Goal: Information Seeking & Learning: Learn about a topic

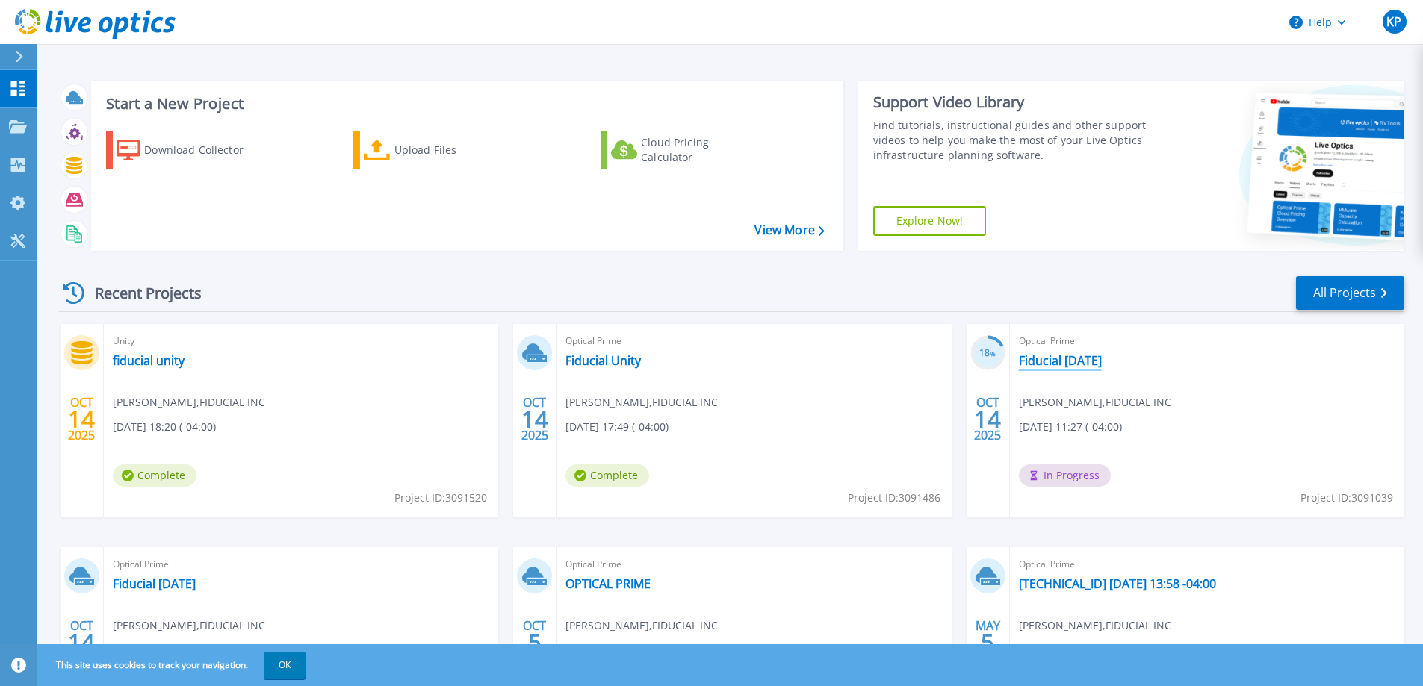
click at [1050, 361] on link "Fiducial [DATE]" at bounding box center [1060, 360] width 83 height 15
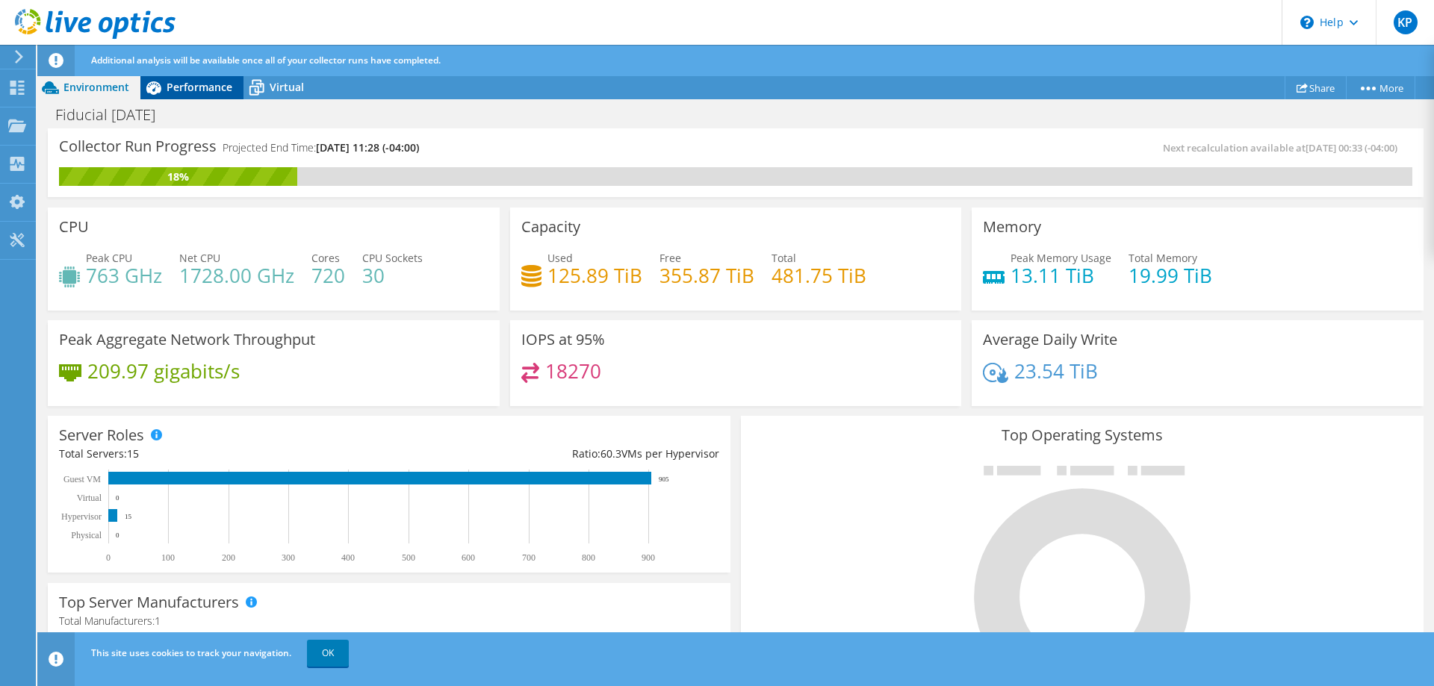
click at [180, 87] on span "Performance" at bounding box center [200, 87] width 66 height 14
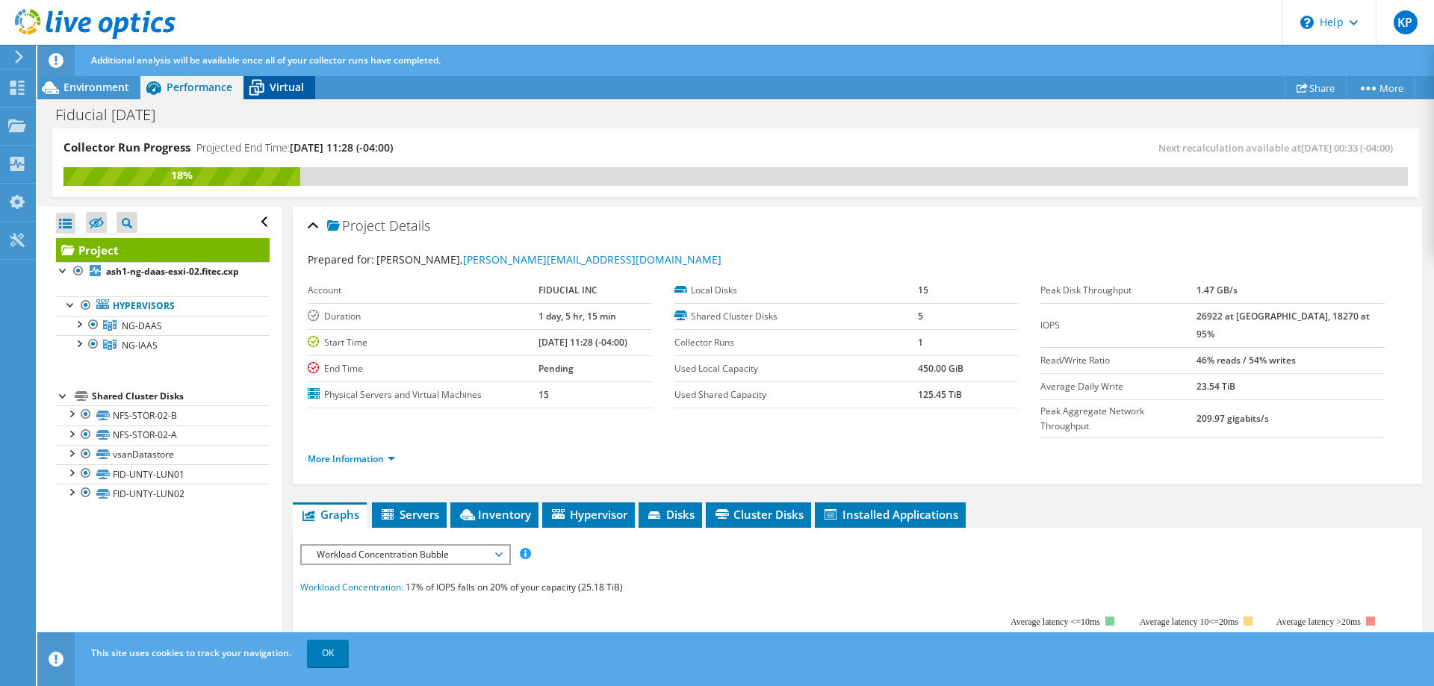
click at [285, 87] on span "Virtual" at bounding box center [287, 87] width 34 height 14
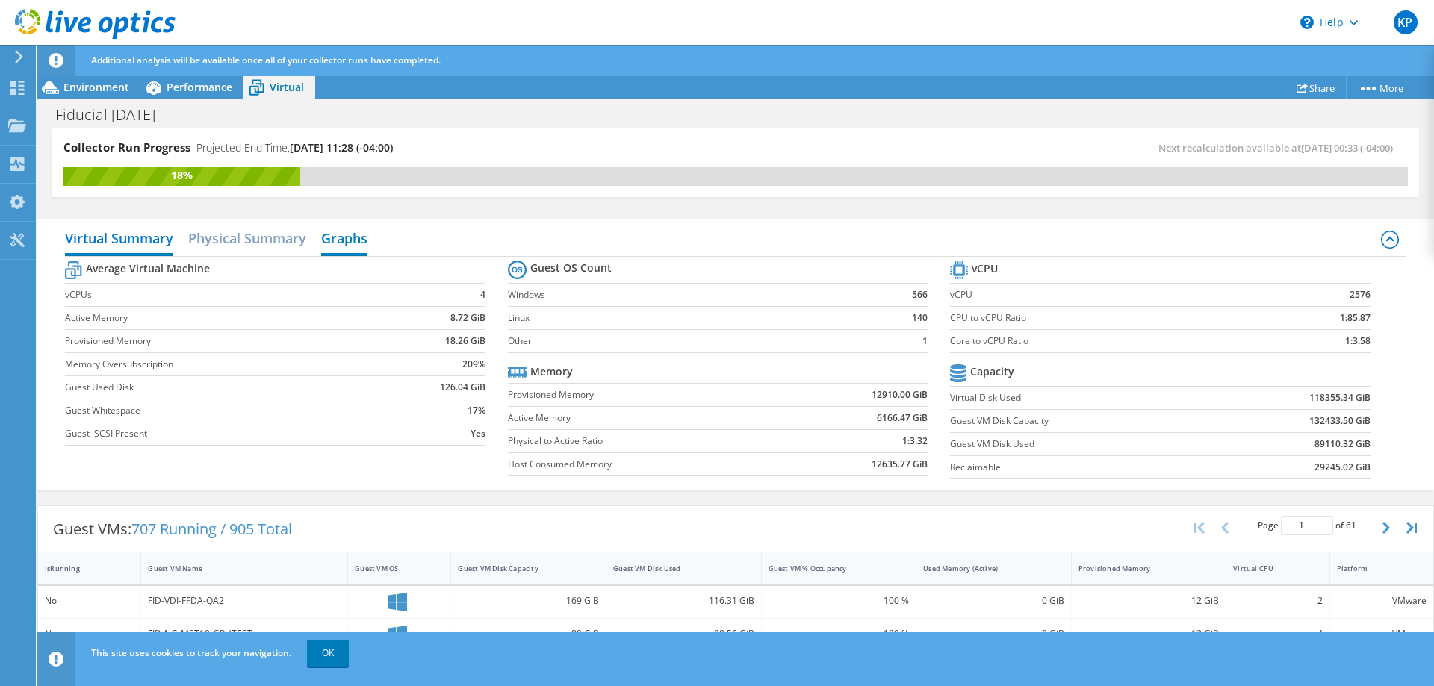
scroll to position [149, 0]
click at [103, 86] on span "Environment" at bounding box center [96, 87] width 66 height 14
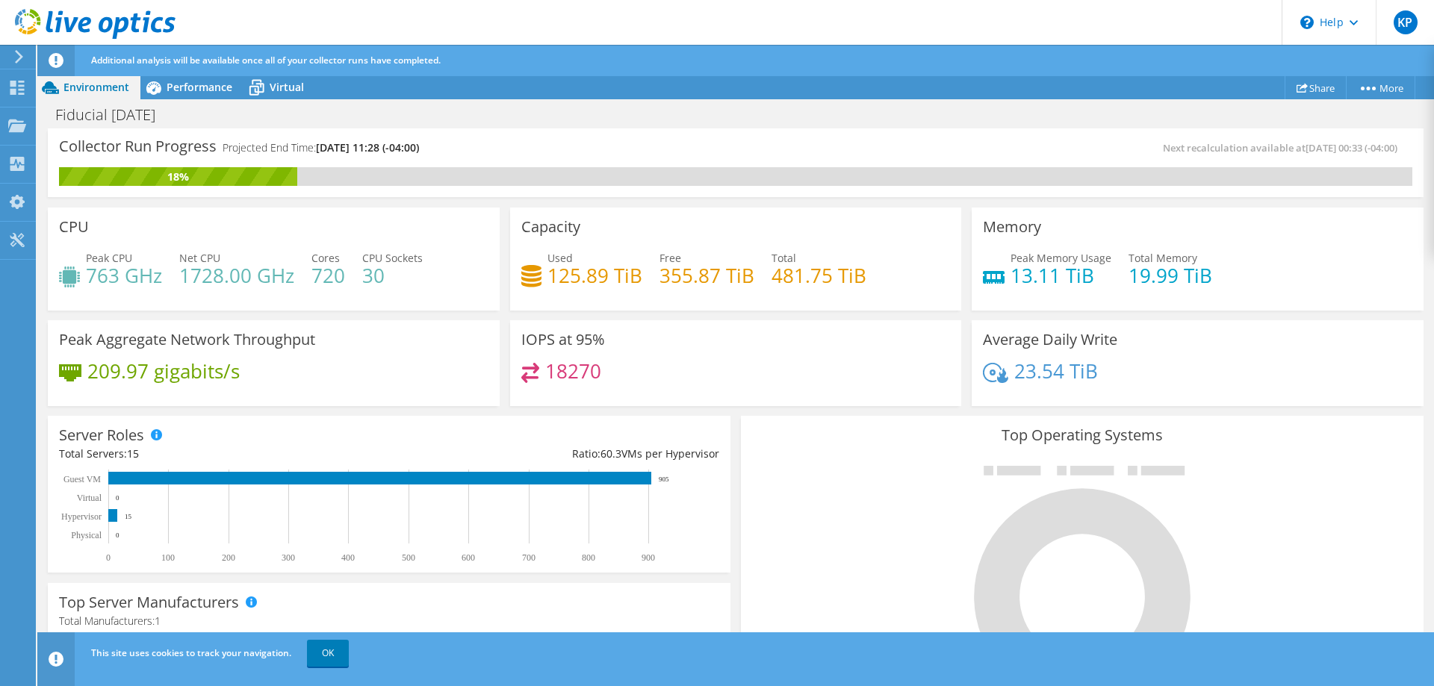
click at [135, 276] on h4 "763 GHz" at bounding box center [124, 275] width 76 height 16
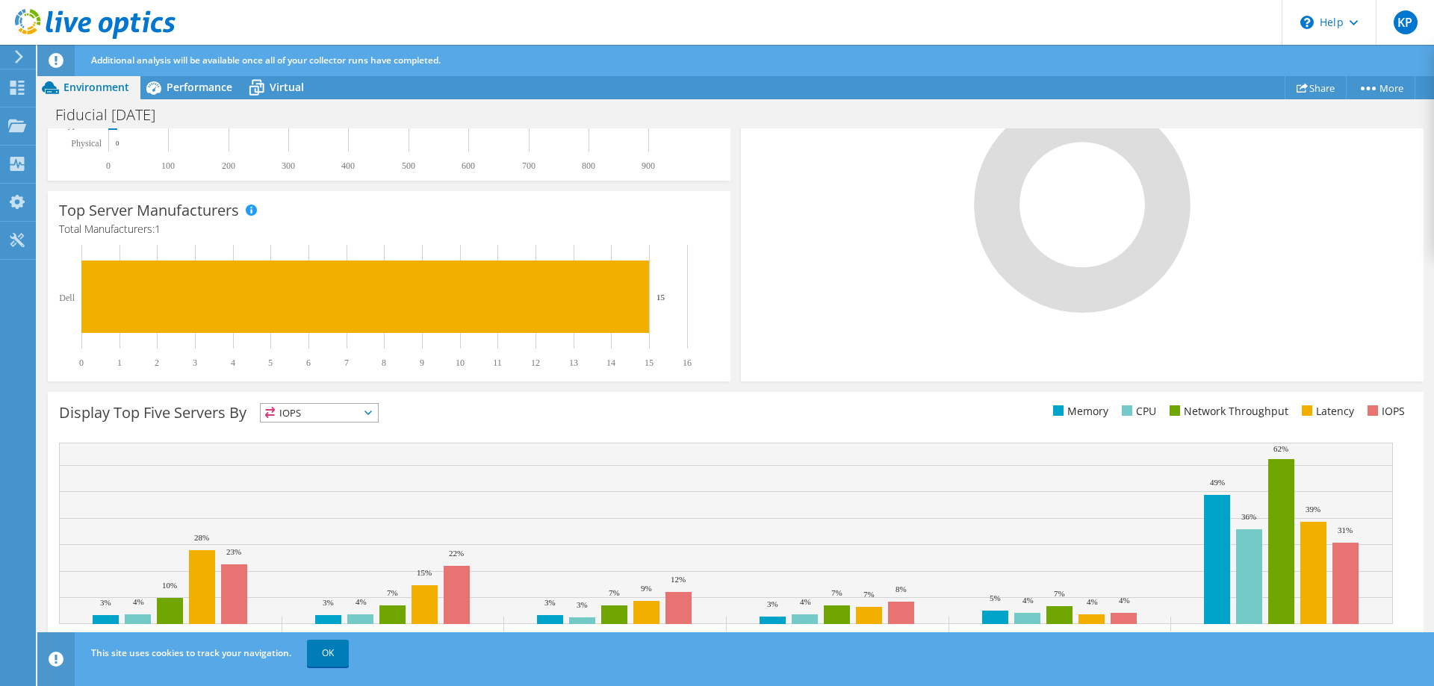
scroll to position [398, 0]
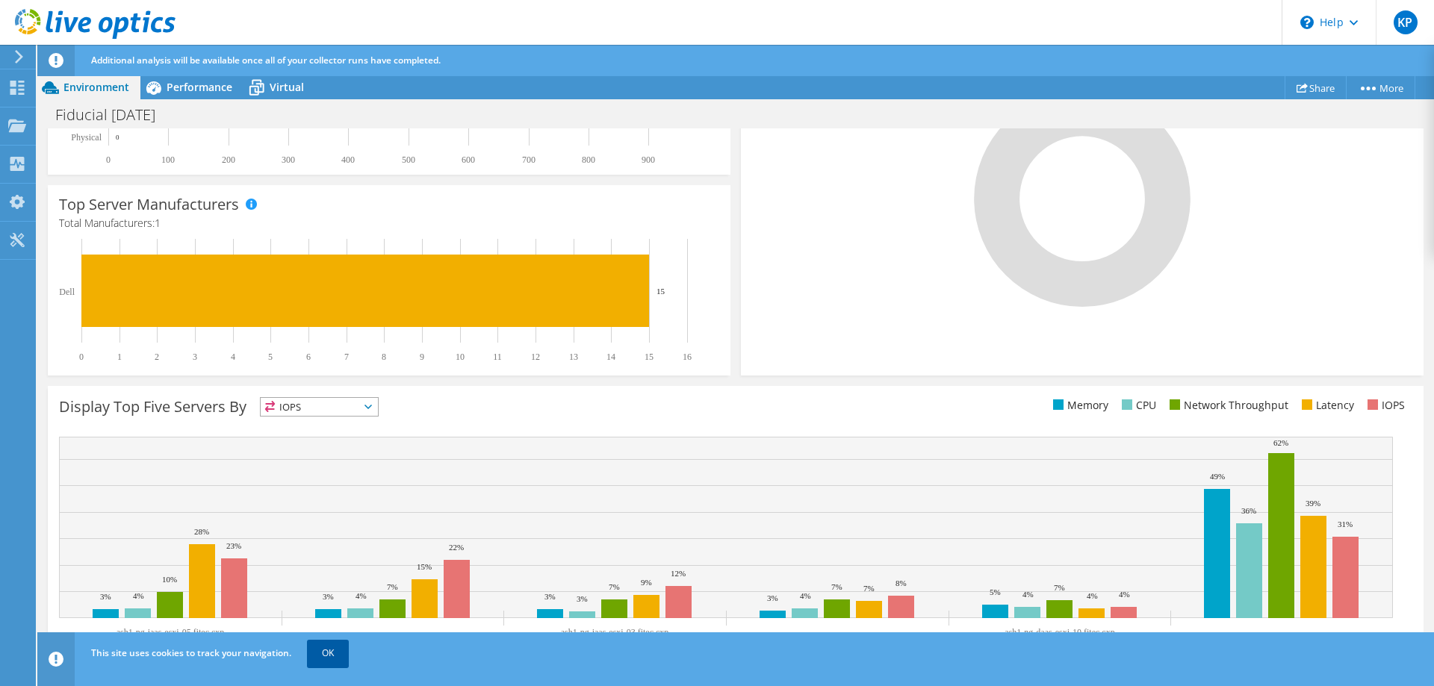
click at [337, 652] on link "OK" at bounding box center [328, 653] width 42 height 27
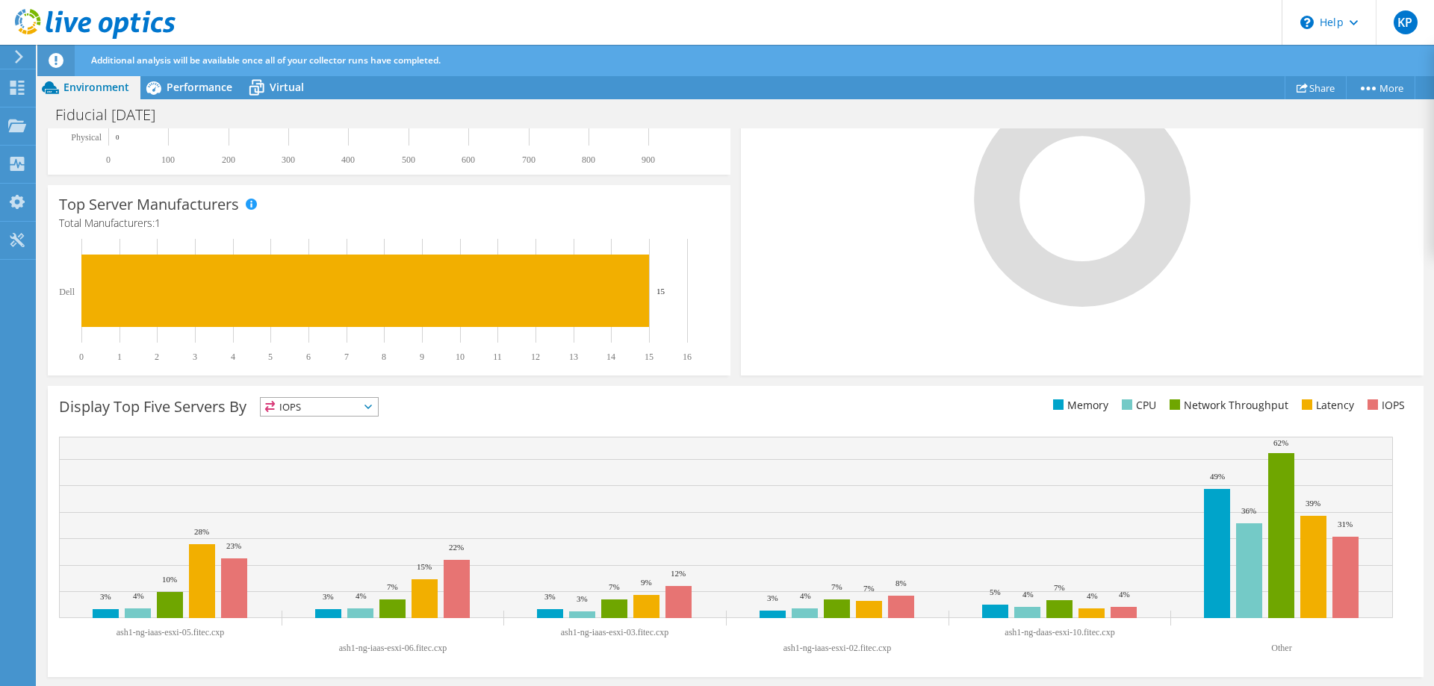
click at [377, 406] on span "IOPS" at bounding box center [319, 407] width 117 height 18
click at [372, 409] on icon at bounding box center [368, 407] width 7 height 4
click at [319, 487] on li "Network Throughput" at bounding box center [319, 489] width 117 height 21
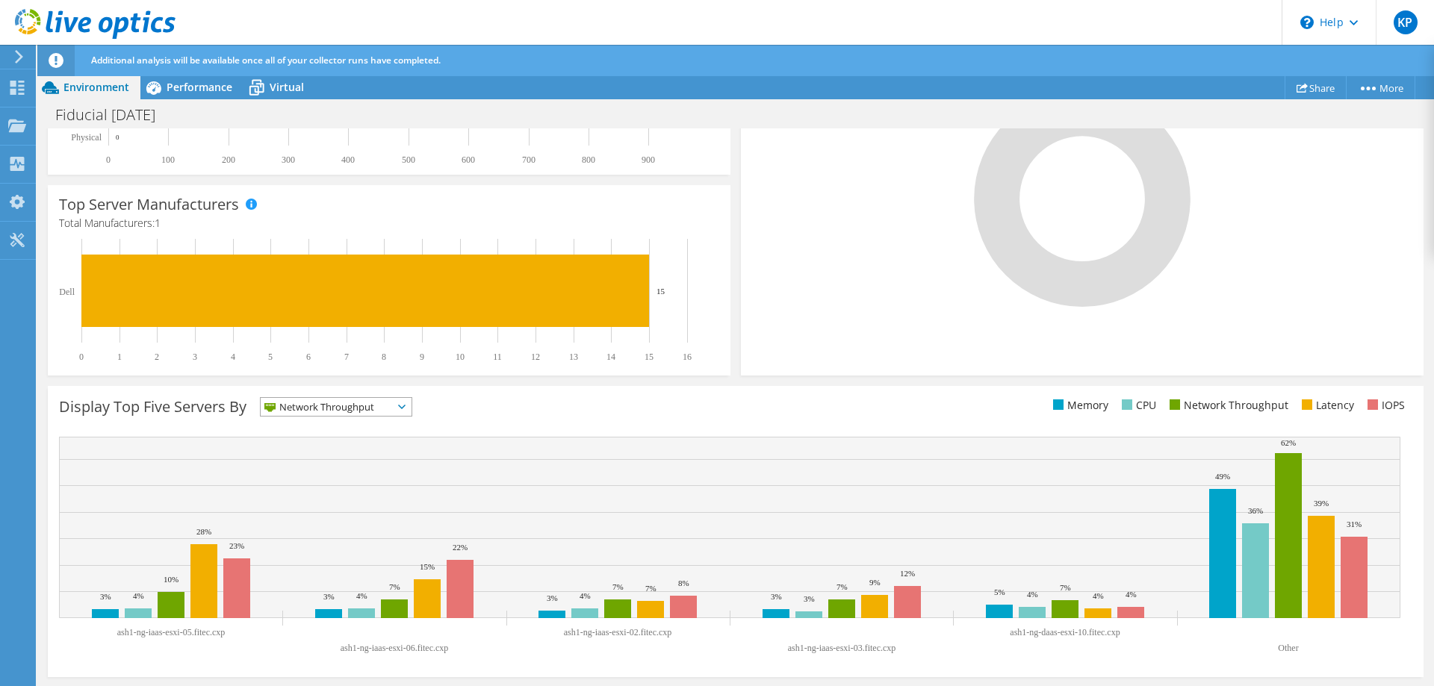
click at [403, 407] on icon at bounding box center [401, 407] width 7 height 4
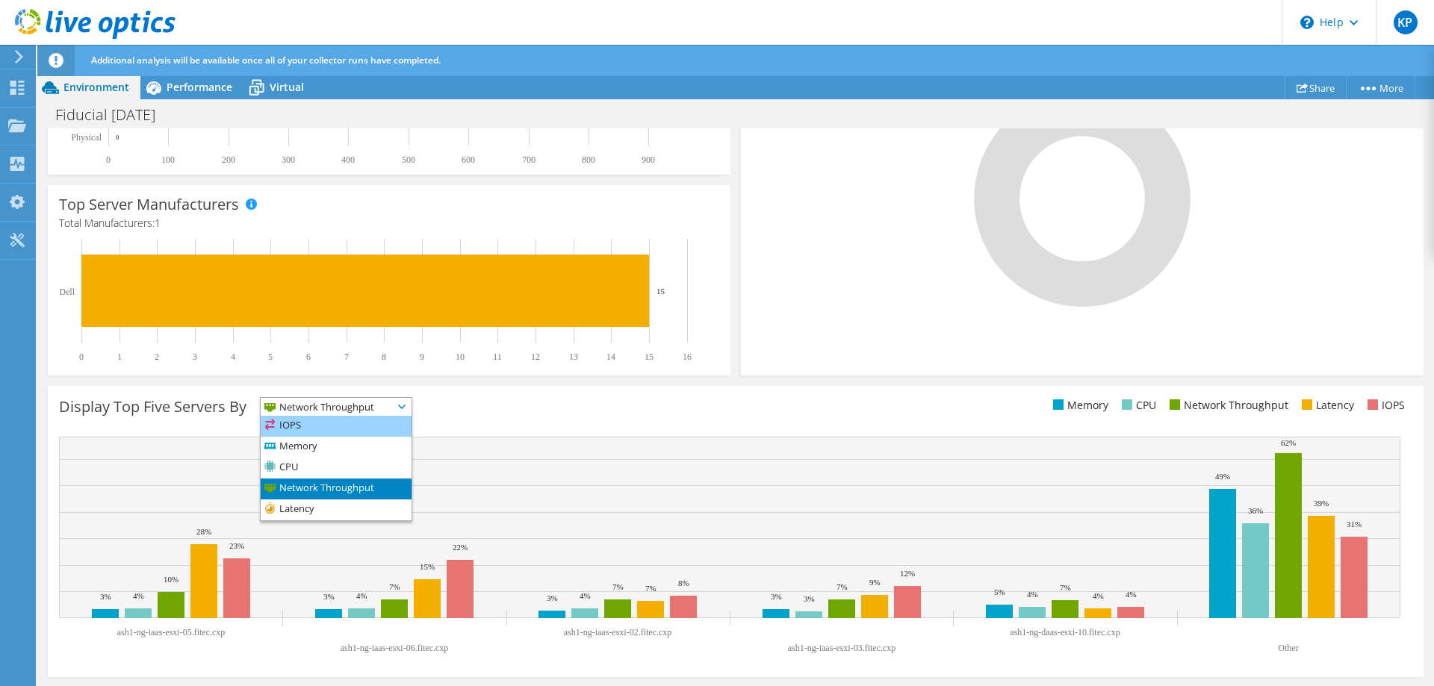
click at [316, 420] on li "IOPS" at bounding box center [336, 426] width 151 height 21
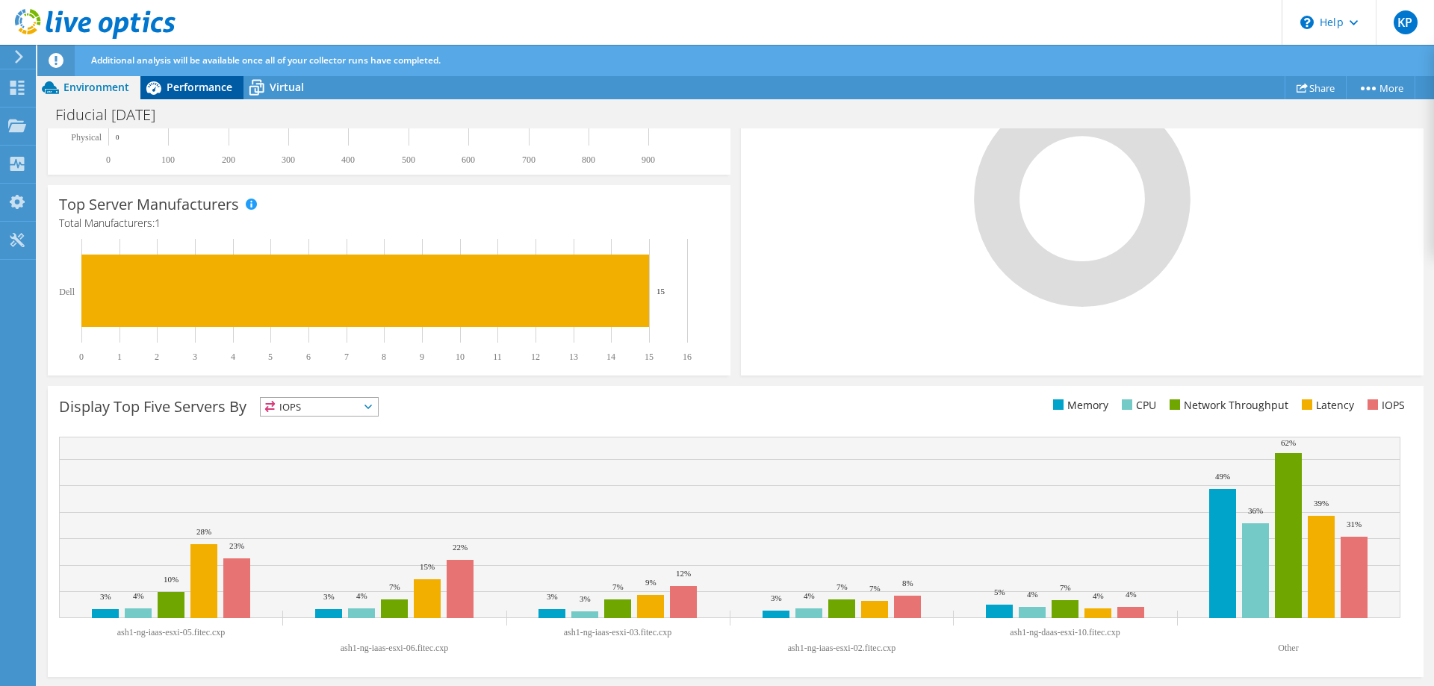
click at [181, 87] on span "Performance" at bounding box center [200, 87] width 66 height 14
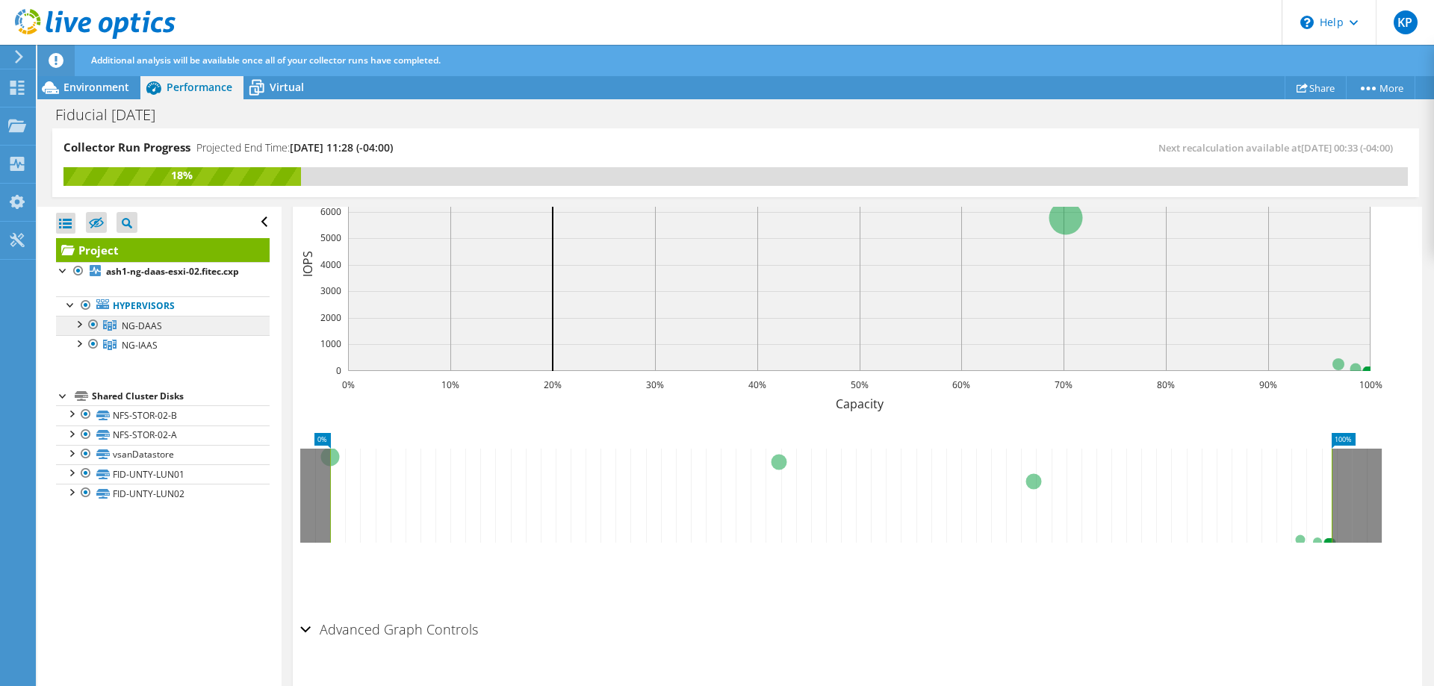
click at [130, 324] on span "NG-DAAS" at bounding box center [142, 326] width 40 height 13
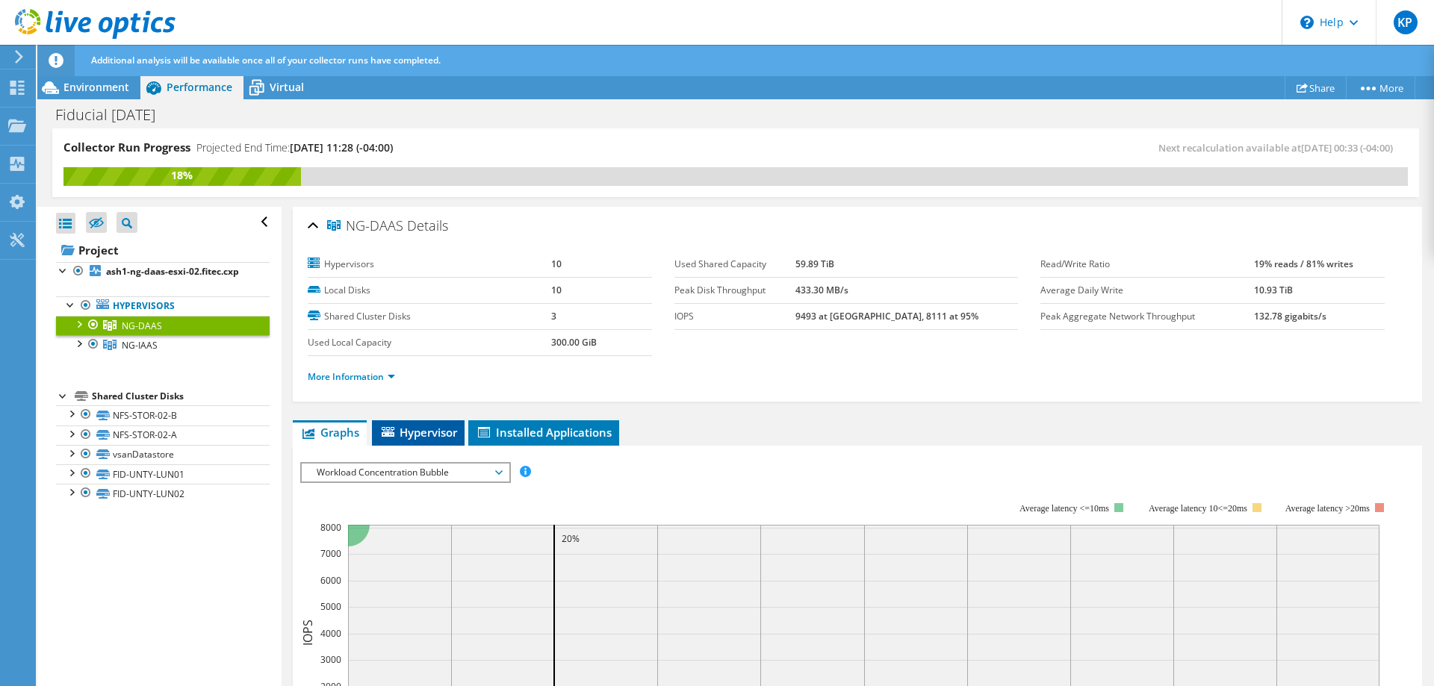
click at [419, 431] on span "Hypervisor" at bounding box center [418, 432] width 78 height 15
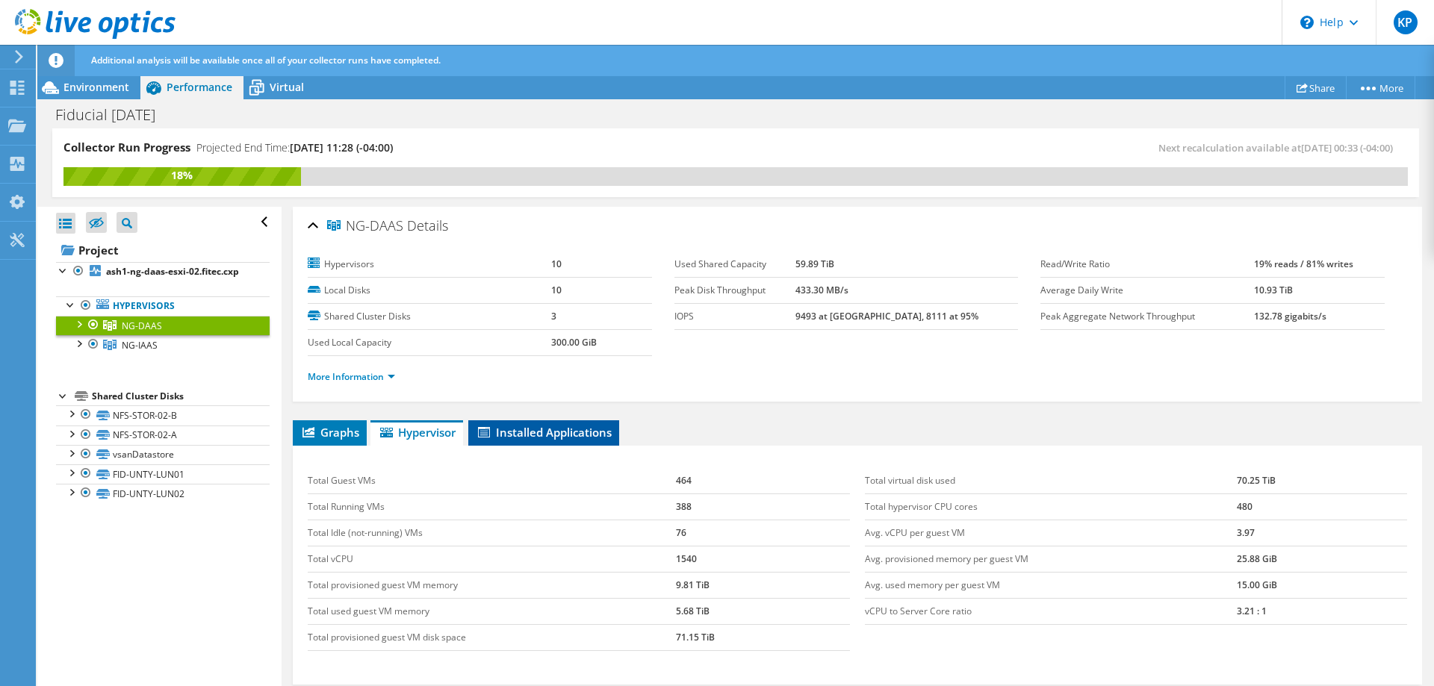
click at [527, 437] on span "Installed Applications" at bounding box center [544, 432] width 136 height 15
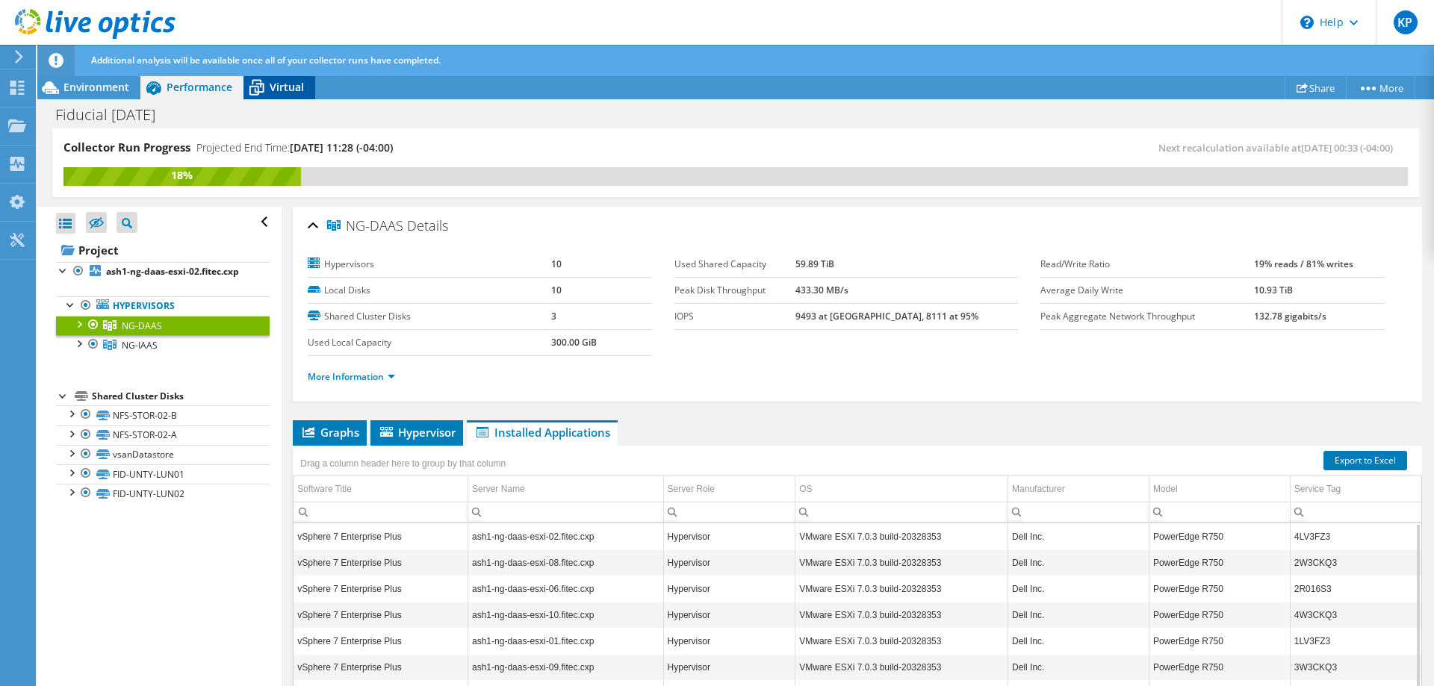
click at [257, 83] on icon at bounding box center [257, 88] width 26 height 26
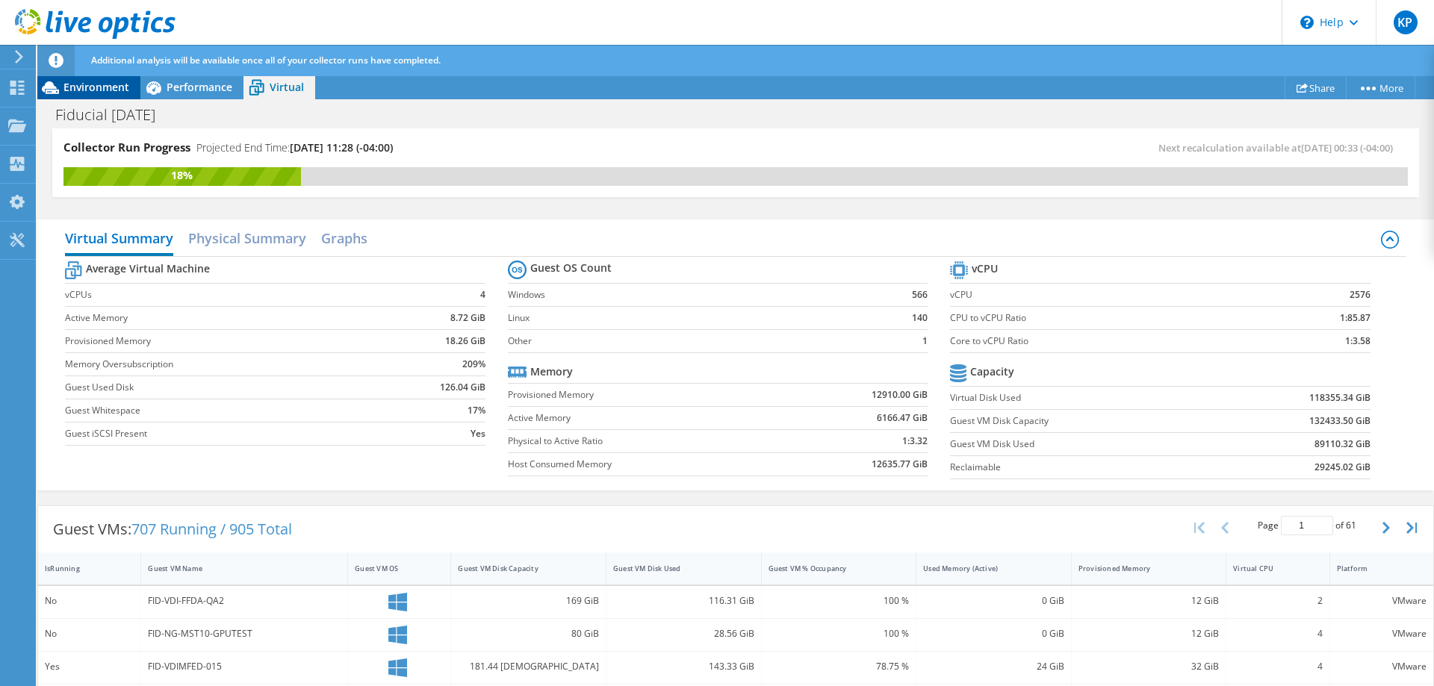
click at [101, 82] on span "Environment" at bounding box center [96, 87] width 66 height 14
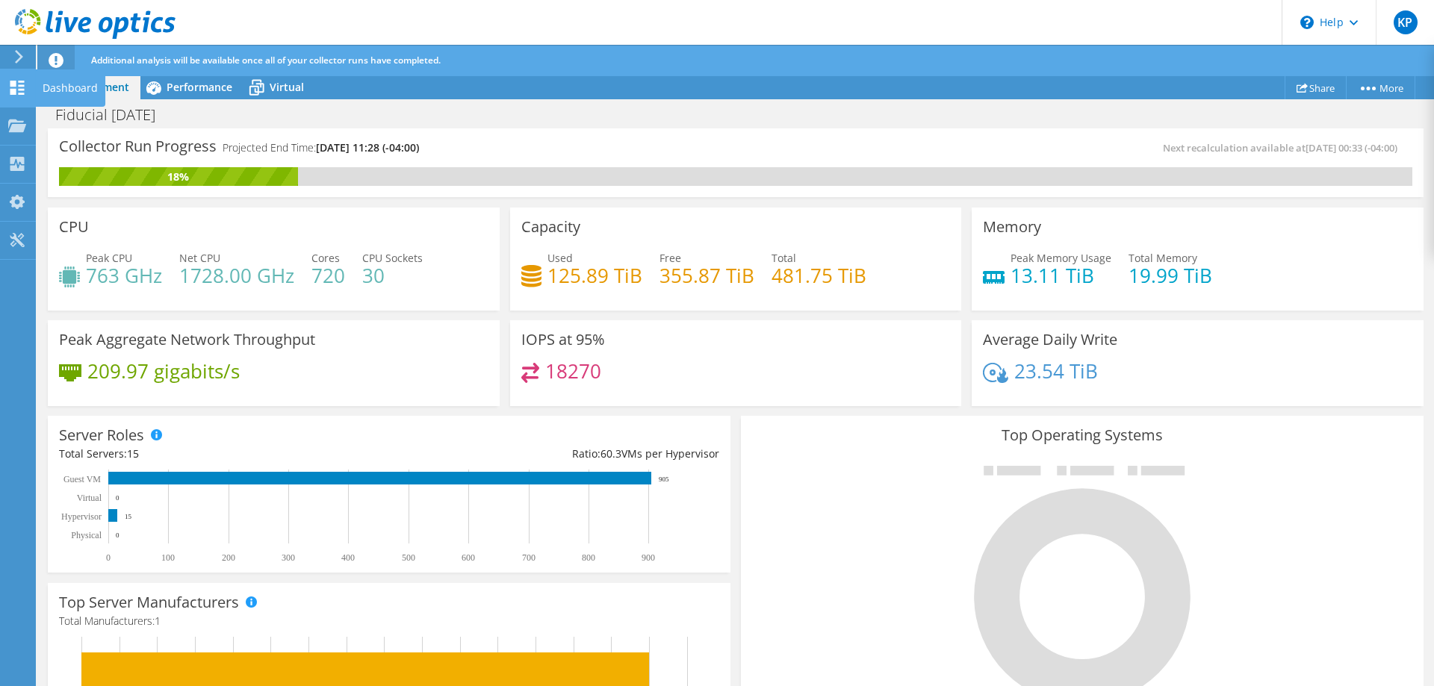
click at [12, 87] on icon at bounding box center [17, 88] width 18 height 14
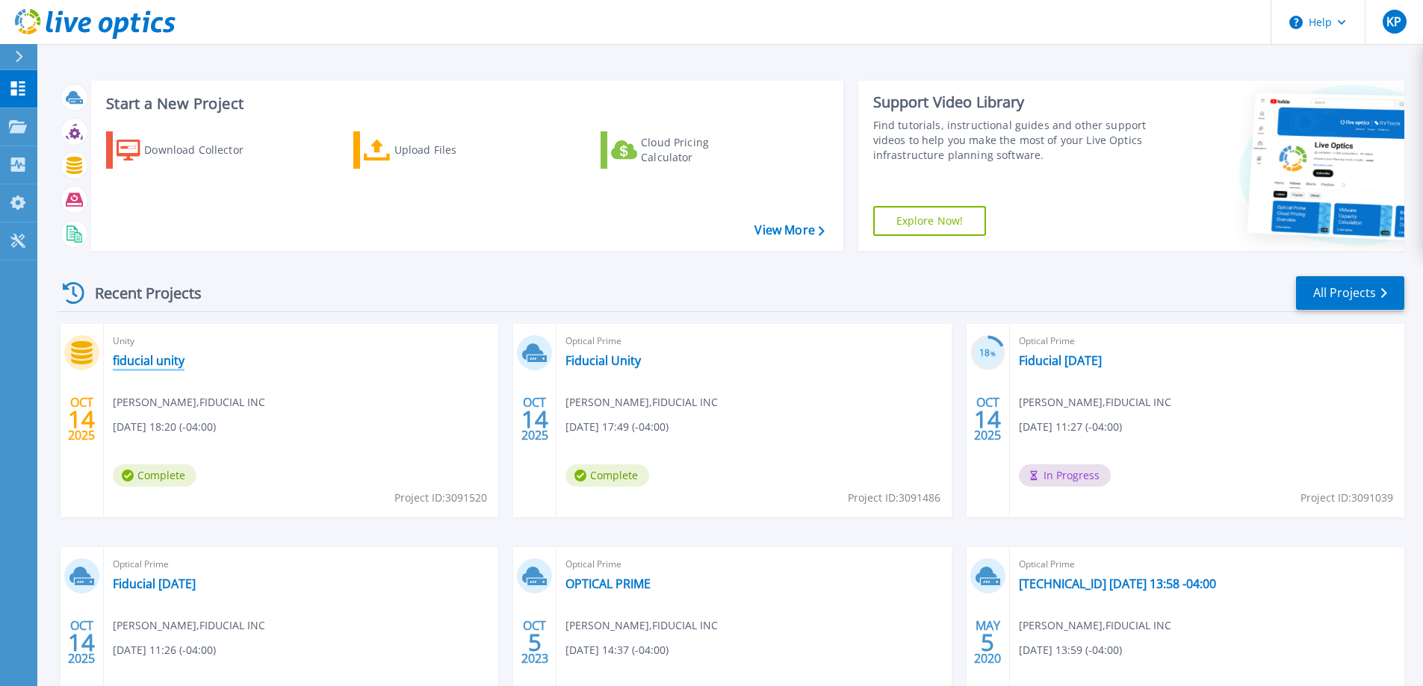
click at [143, 360] on link "fiducial unity" at bounding box center [149, 360] width 72 height 15
click at [1054, 360] on link "Fiducial [DATE]" at bounding box center [1060, 360] width 83 height 15
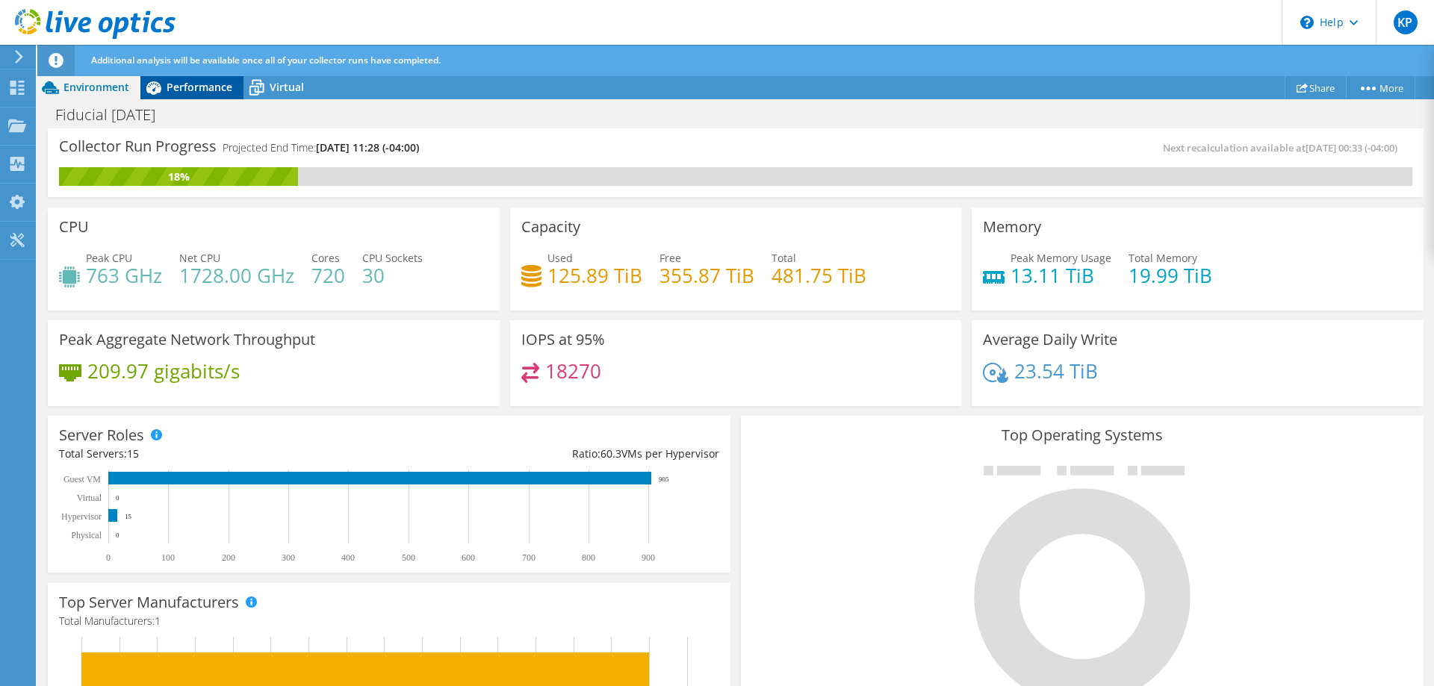
click at [202, 88] on span "Performance" at bounding box center [200, 87] width 66 height 14
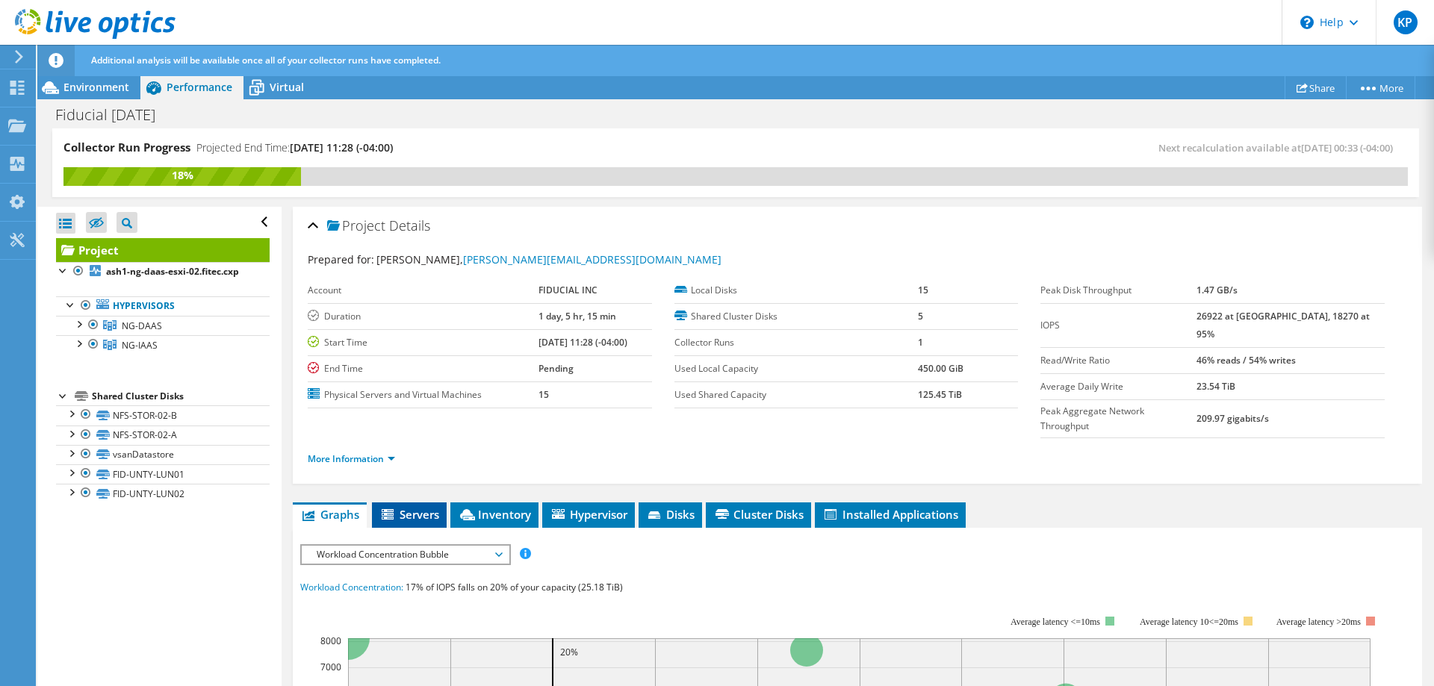
click at [406, 507] on span "Servers" at bounding box center [409, 514] width 60 height 15
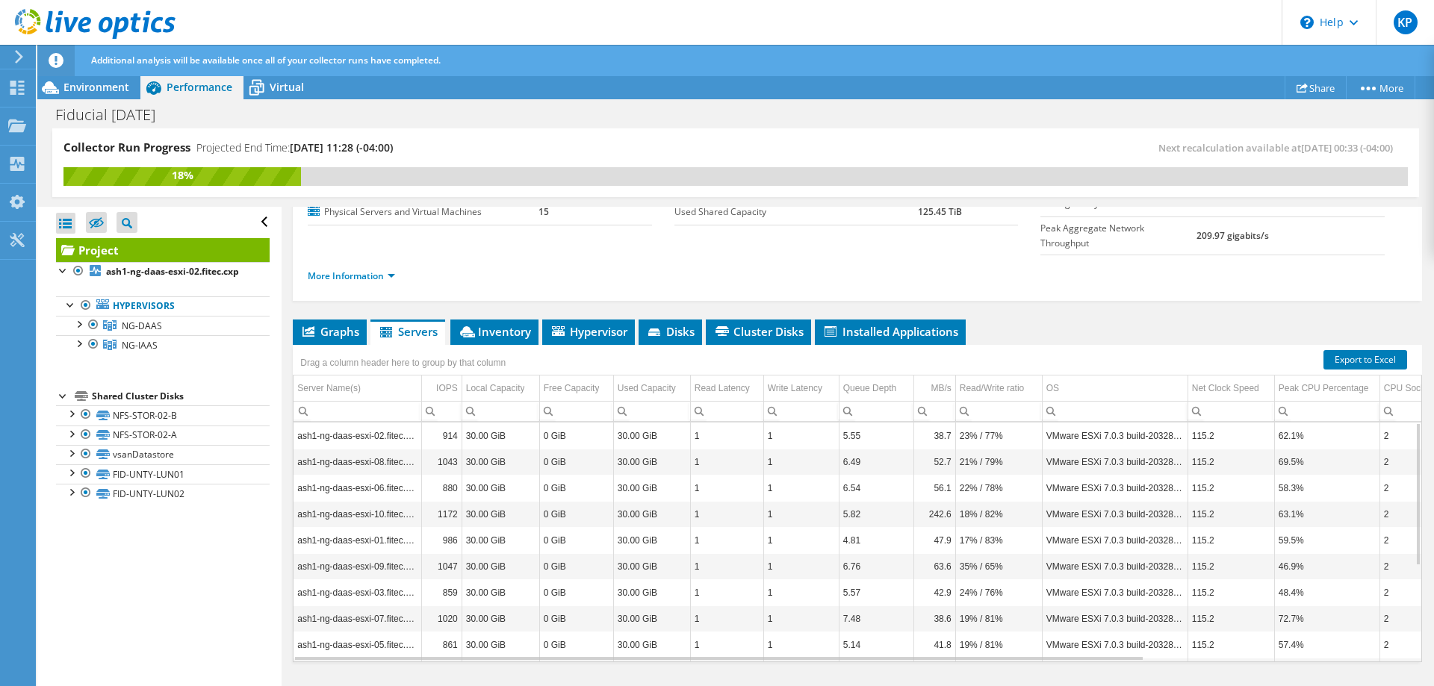
scroll to position [160, 0]
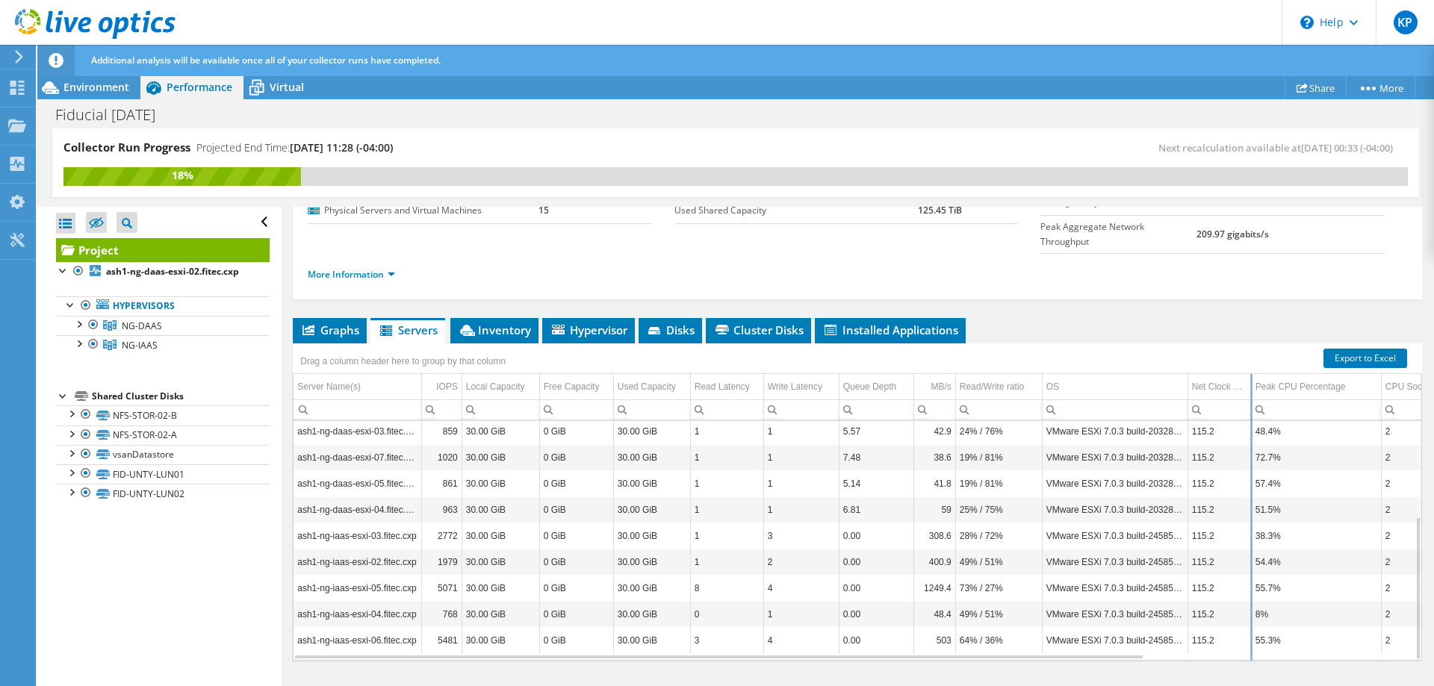
drag, startPoint x: 1275, startPoint y: 356, endPoint x: 1250, endPoint y: 355, distance: 24.7
click at [1250, 355] on div "Drag a column header here to group by that column Server Name(s) IOPS Local Cap…" at bounding box center [857, 502] width 1129 height 317
drag, startPoint x: 1380, startPoint y: 347, endPoint x: 1333, endPoint y: 346, distance: 46.3
click at [1333, 346] on div "Drag a column header here to group by that column Server Name(s) IOPS Local Cap…" at bounding box center [857, 502] width 1129 height 317
click at [574, 323] on span "Hypervisor" at bounding box center [589, 330] width 78 height 15
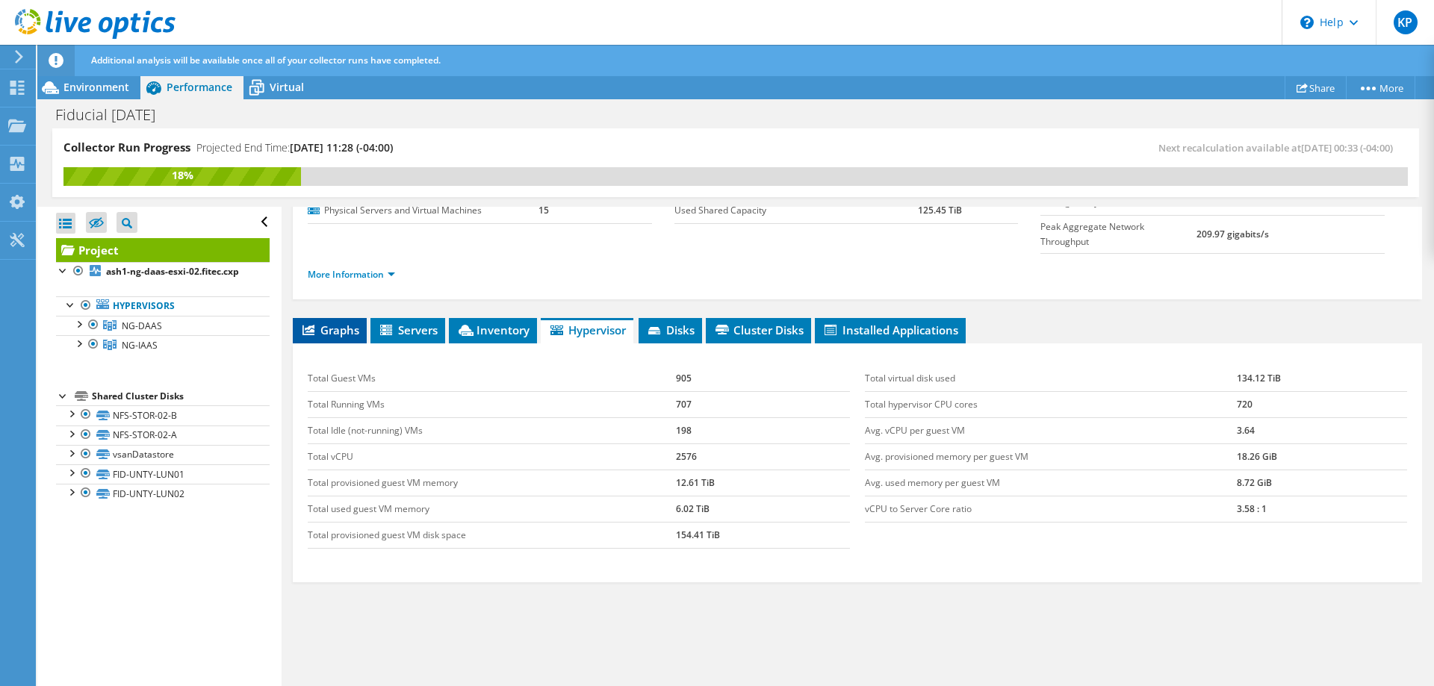
click at [339, 323] on span "Graphs" at bounding box center [329, 330] width 59 height 15
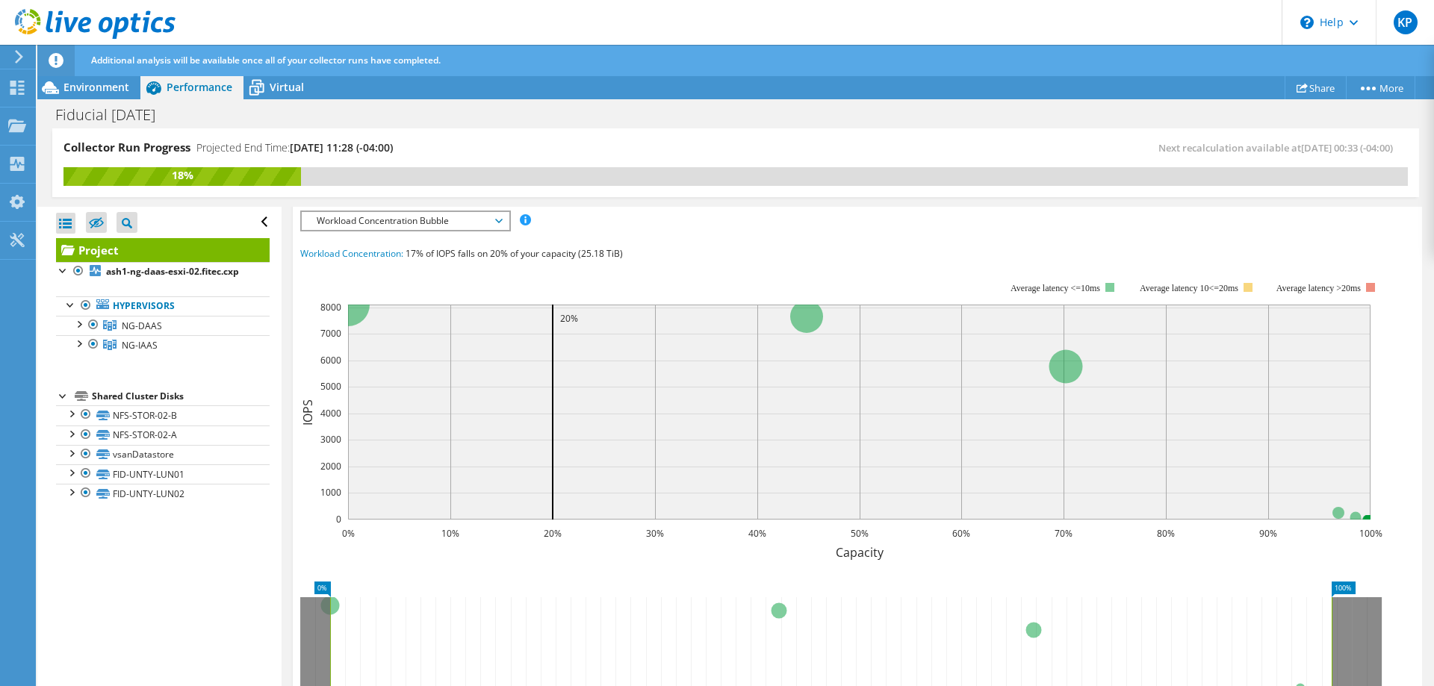
scroll to position [409, 0]
